Goal: Information Seeking & Learning: Learn about a topic

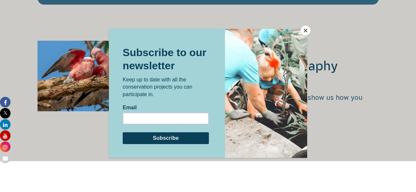
scroll to position [1254, 0]
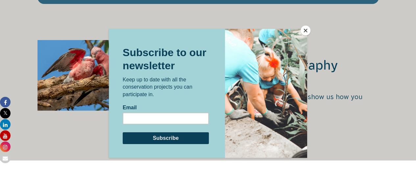
click at [303, 31] on button "Close" at bounding box center [305, 31] width 10 height 10
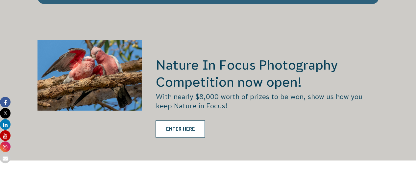
click at [188, 121] on link "ENTER HERE" at bounding box center [179, 129] width 49 height 17
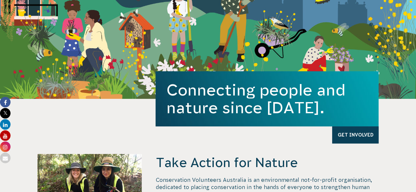
scroll to position [0, 0]
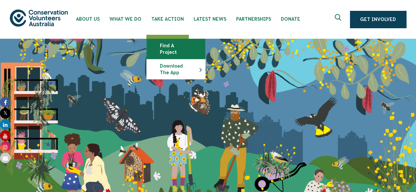
click at [171, 44] on link "Find a project" at bounding box center [176, 49] width 58 height 20
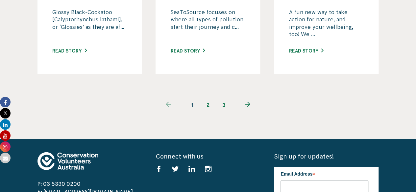
scroll to position [759, 0]
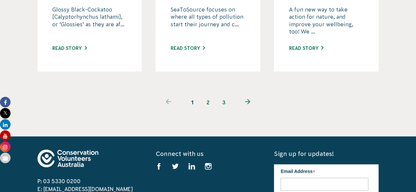
click at [210, 95] on link "2" at bounding box center [208, 103] width 16 height 16
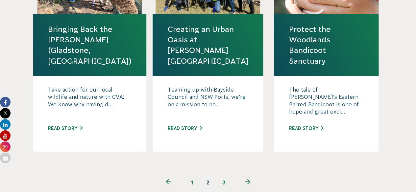
scroll to position [707, 0]
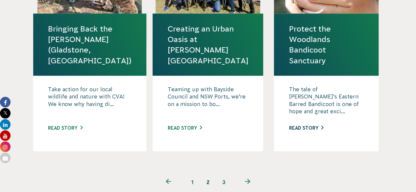
click at [295, 125] on link "Read story" at bounding box center [305, 127] width 34 height 5
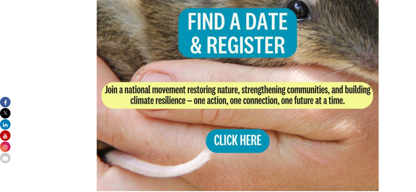
scroll to position [1367, 0]
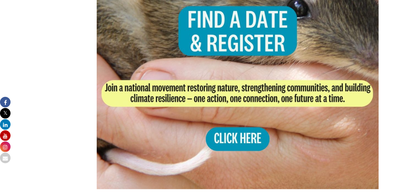
click at [223, 126] on img at bounding box center [238, 48] width 282 height 282
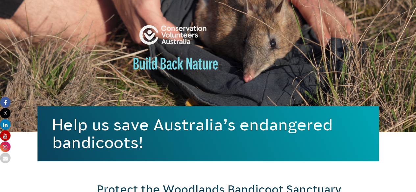
scroll to position [0, 0]
